Goal: Answer question/provide support: Share knowledge or assist other users

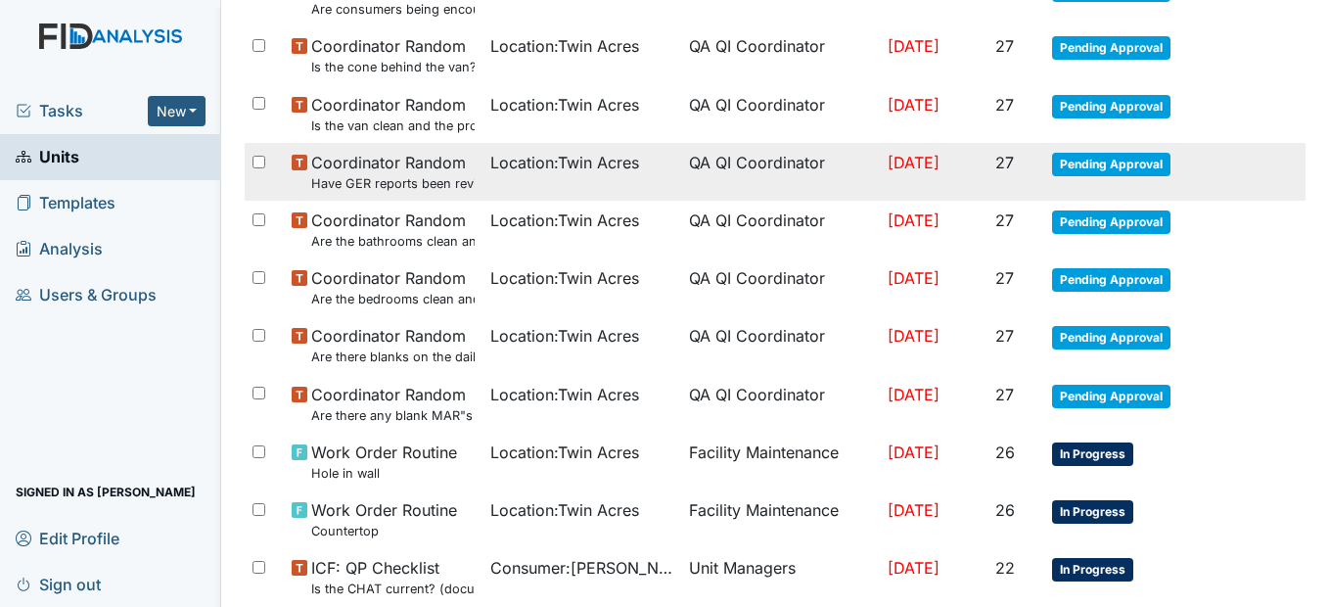
scroll to position [1370, 0]
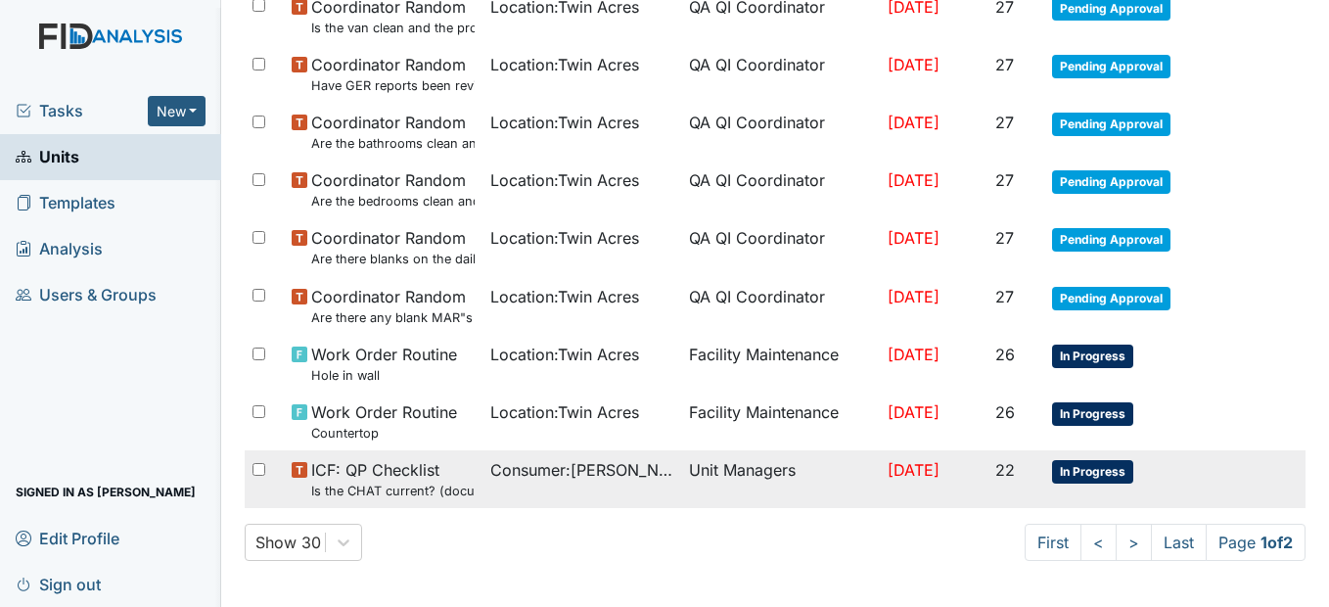
click at [439, 485] on small "Is the CHAT current? (document the date in the comment section)" at bounding box center [392, 490] width 163 height 19
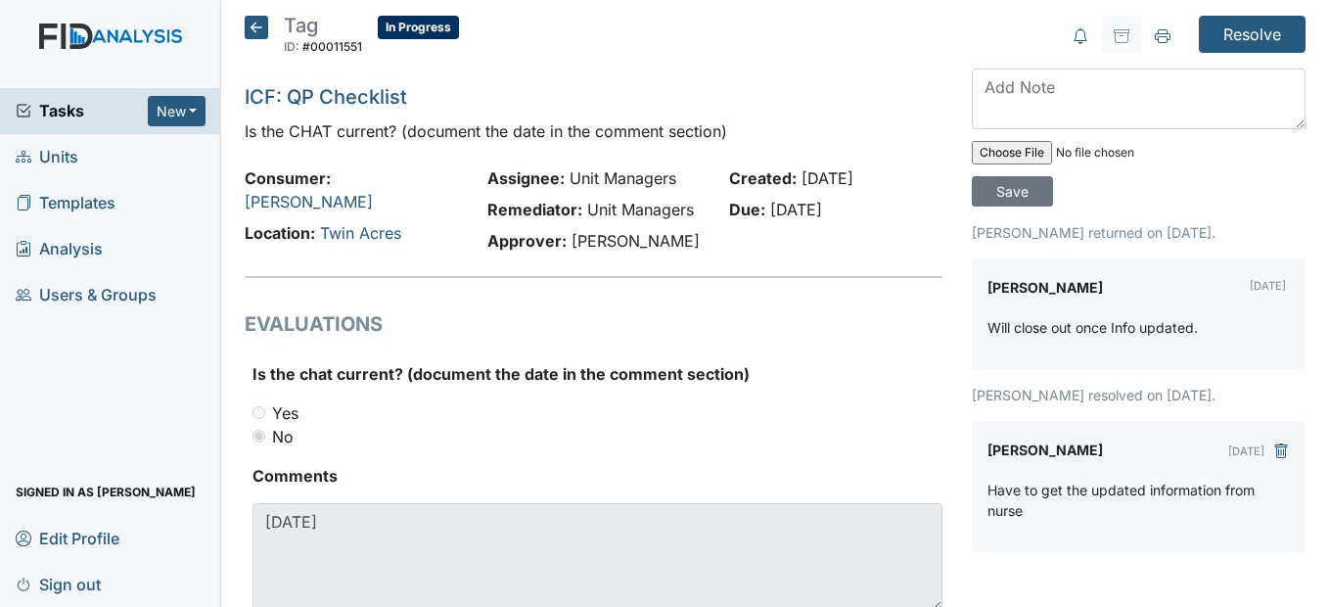
click at [261, 33] on icon at bounding box center [256, 27] width 23 height 23
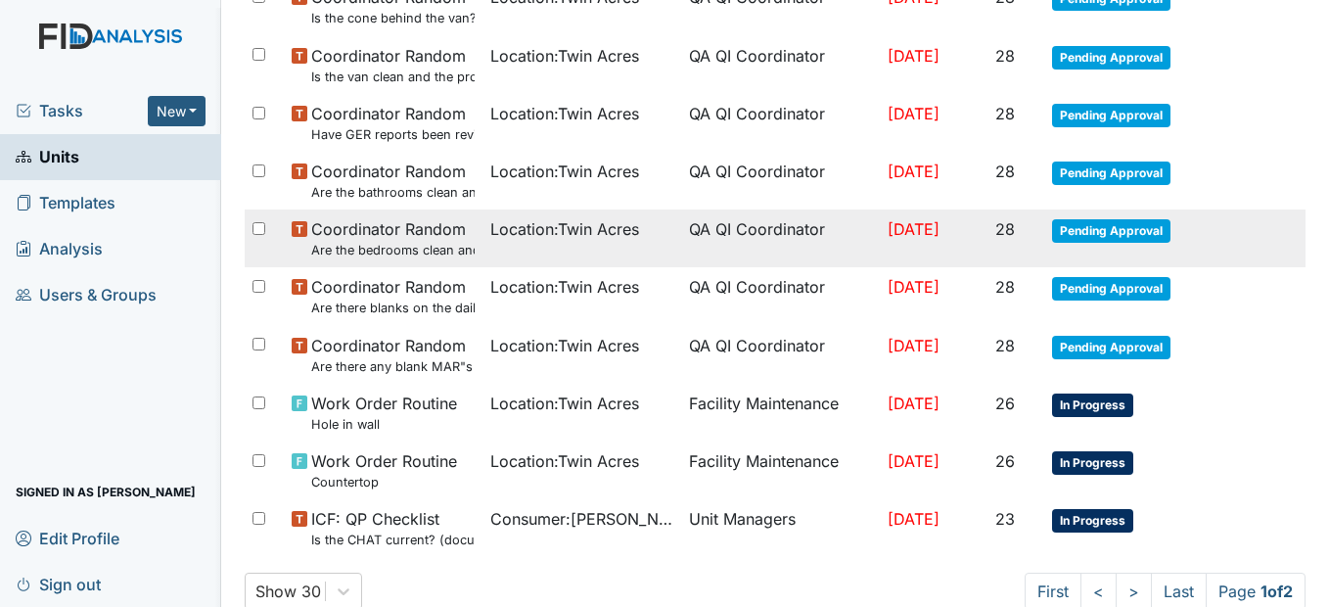
scroll to position [1371, 0]
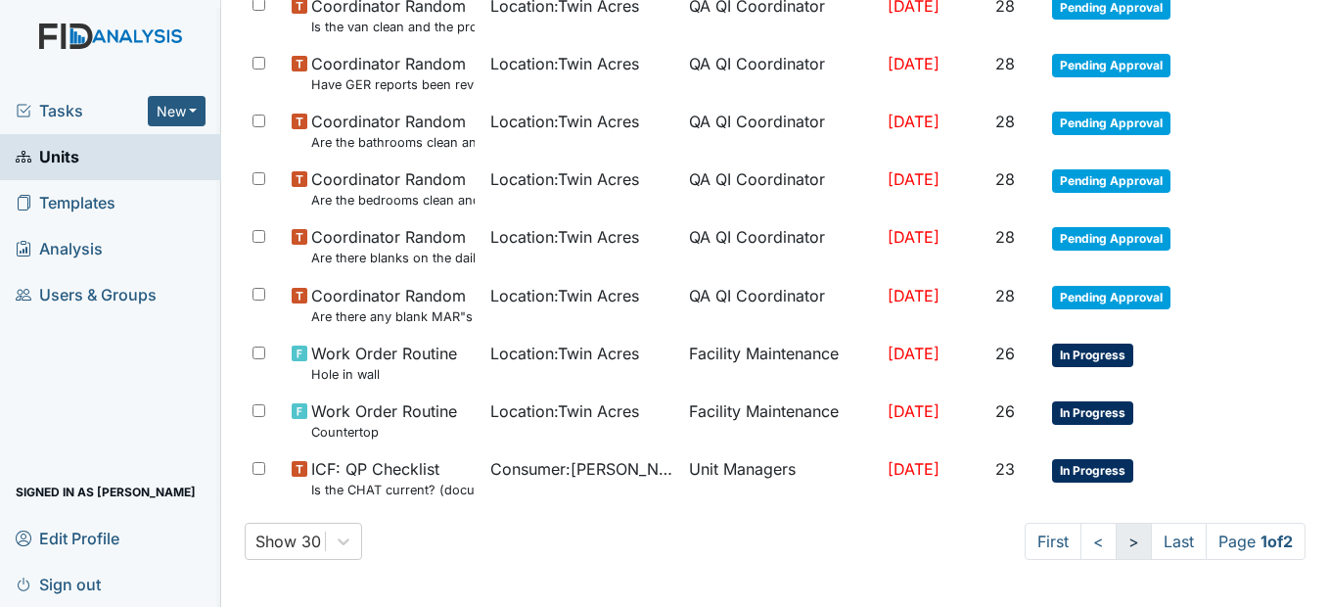
click at [1115, 539] on link ">" at bounding box center [1133, 541] width 36 height 37
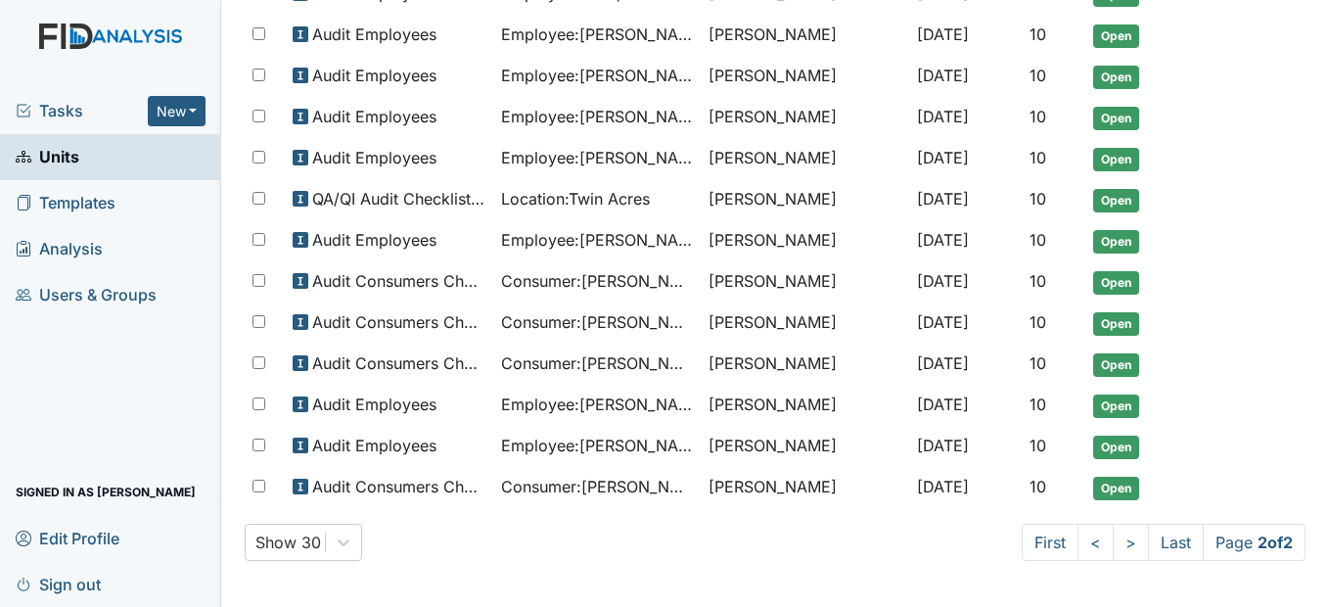
scroll to position [947, 0]
click at [1080, 543] on link "<" at bounding box center [1095, 541] width 36 height 37
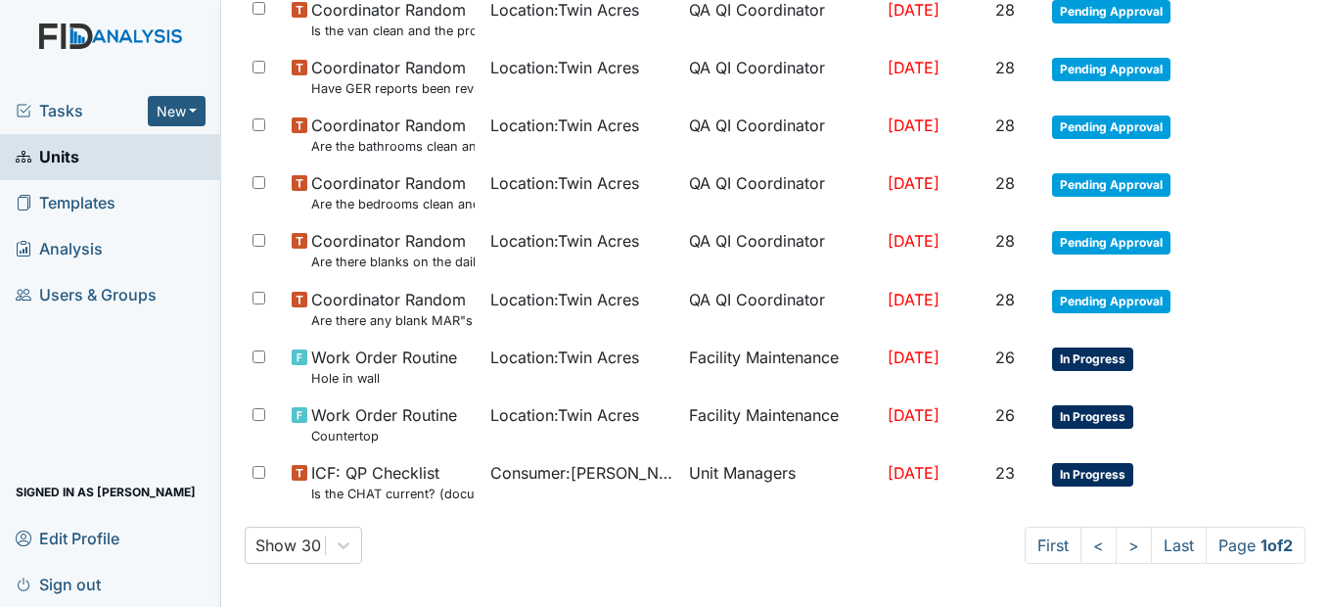
scroll to position [1371, 0]
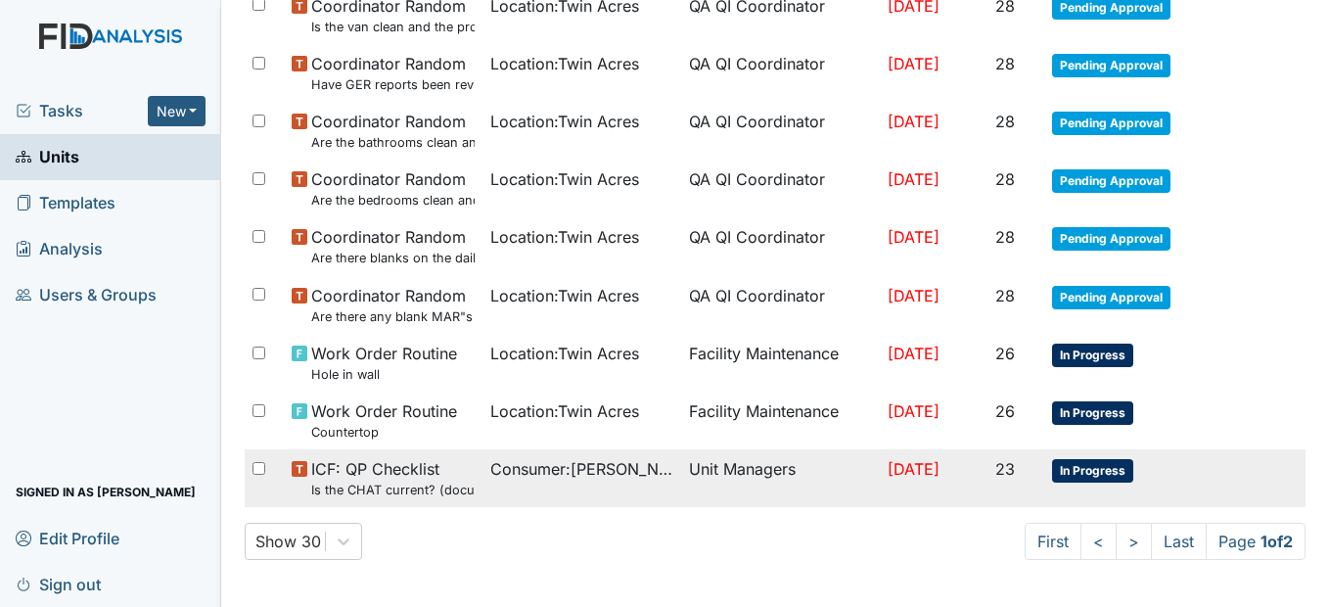
click at [683, 478] on td "Unit Managers" at bounding box center [780, 478] width 199 height 58
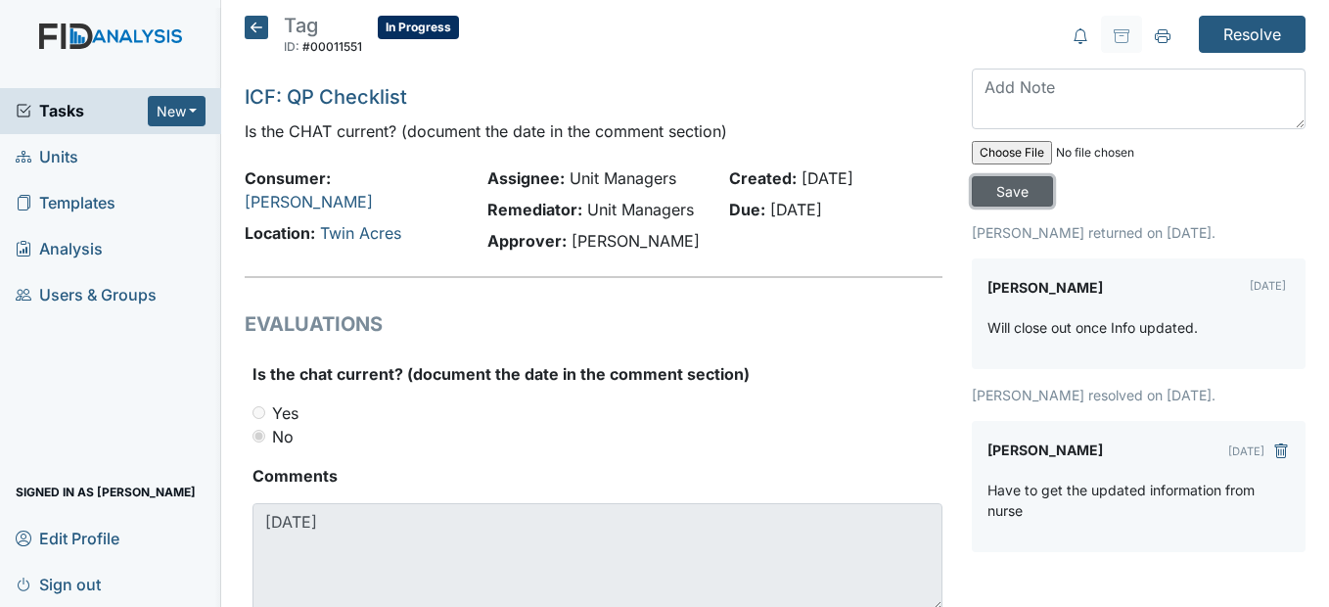
click at [1012, 194] on input "Save" at bounding box center [1012, 191] width 81 height 30
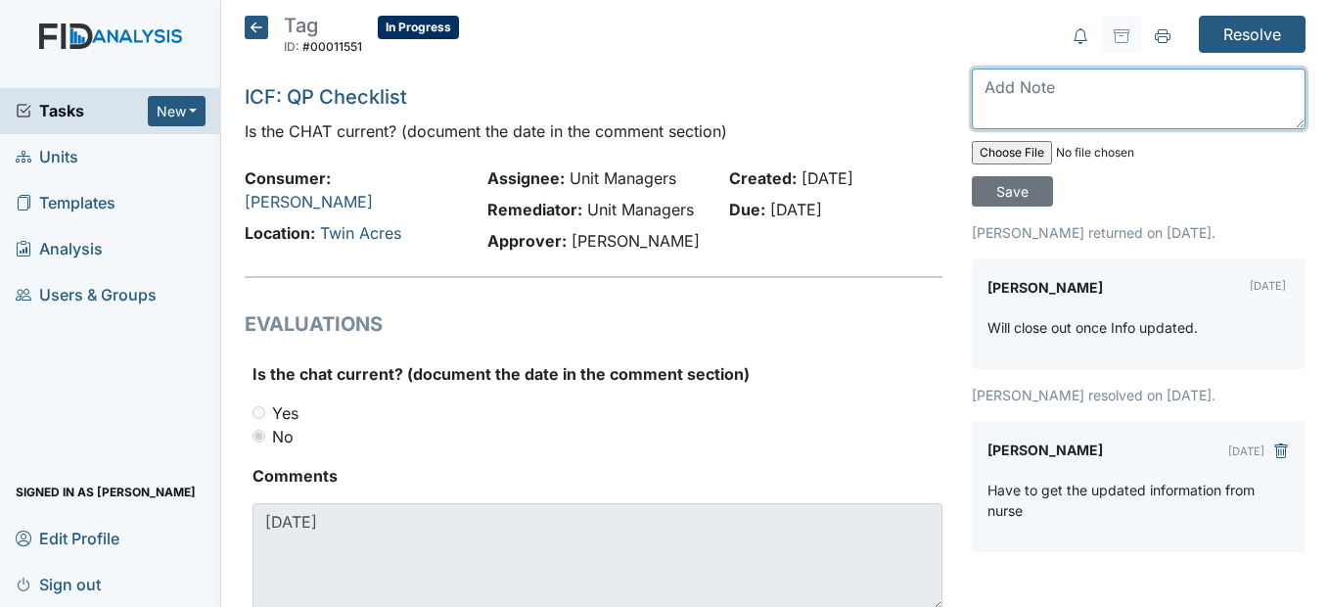
click at [1006, 84] on textarea at bounding box center [1139, 98] width 334 height 61
type textarea "C"
type textarea "Nurse completed CHAT on 8/29/25 has not been approved."
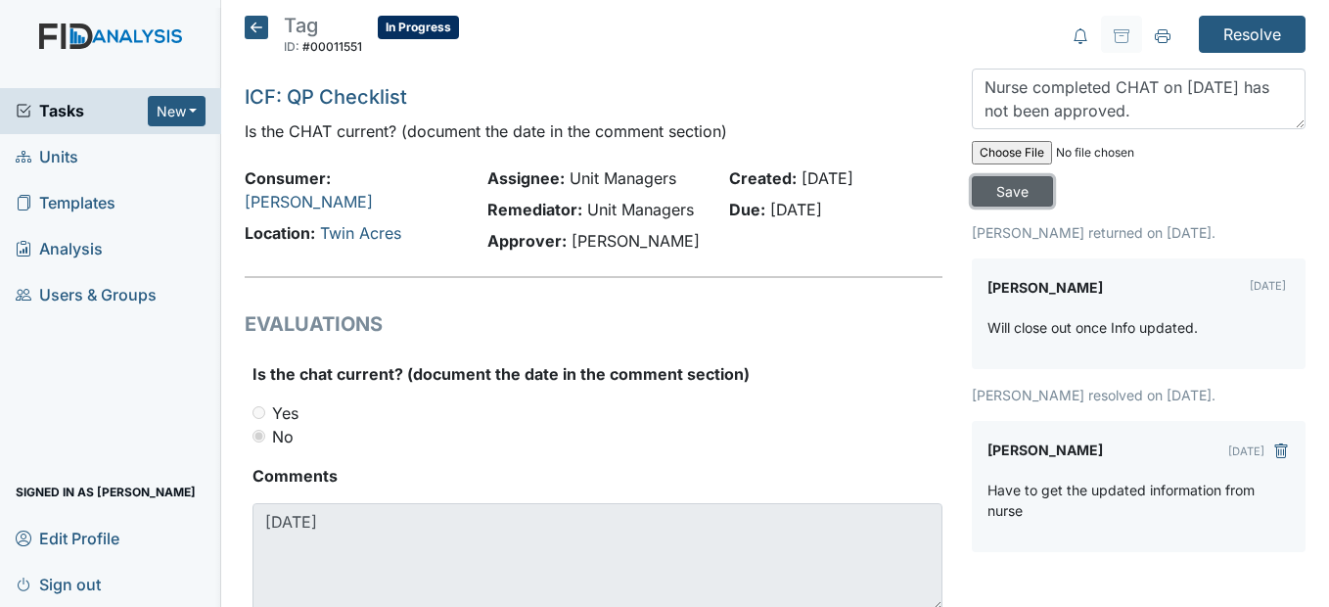
click at [993, 190] on input "Save" at bounding box center [1012, 191] width 81 height 30
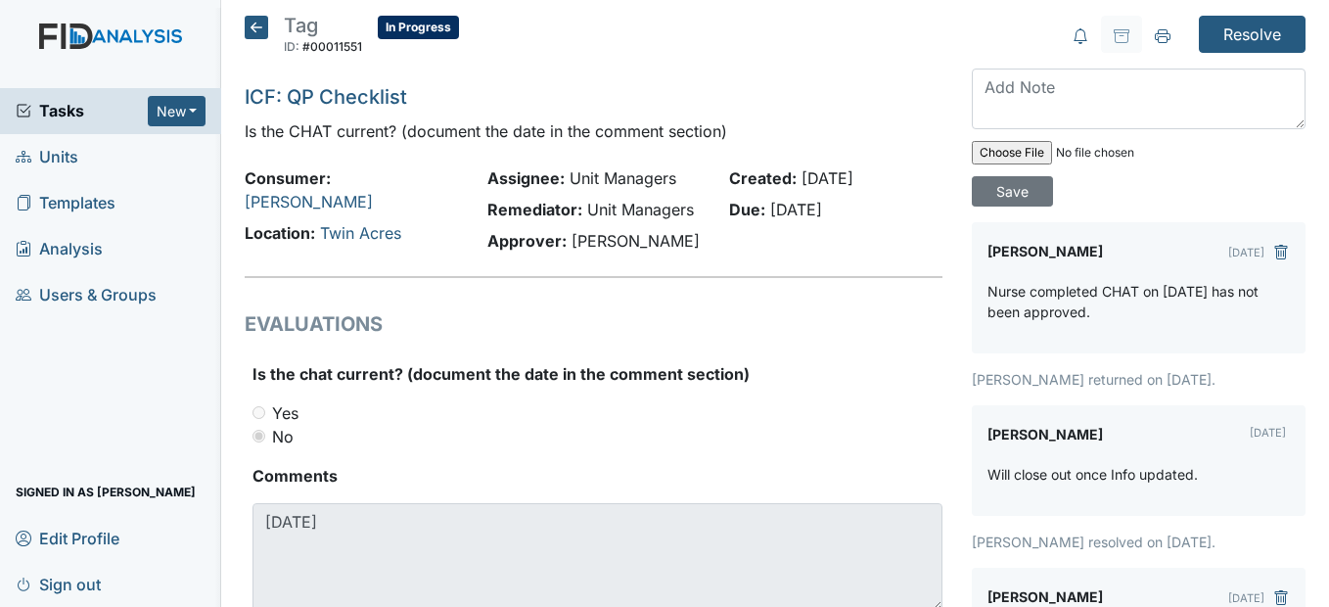
click at [258, 29] on icon at bounding box center [256, 27] width 23 height 23
